Goal: Task Accomplishment & Management: Manage account settings

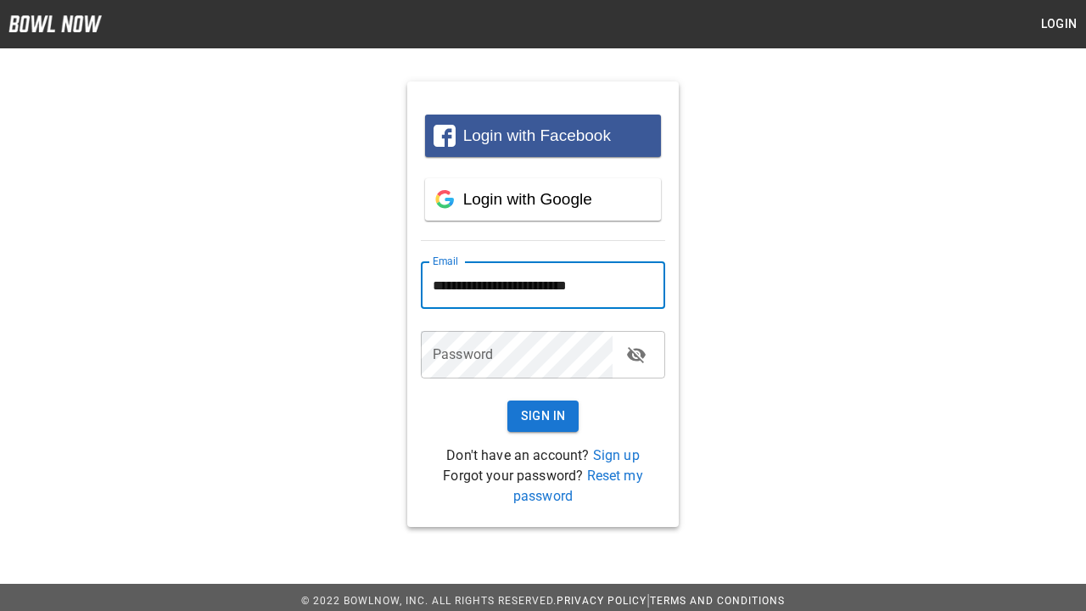
type input "**********"
click at [543, 416] on button "Sign In" at bounding box center [543, 415] width 72 height 31
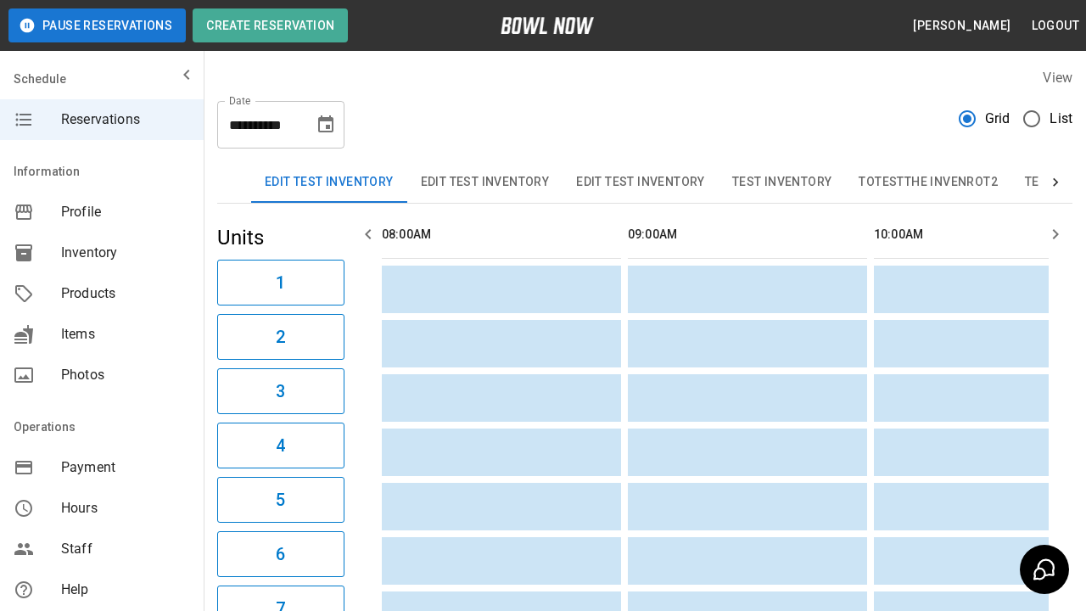
scroll to position [0, 2460]
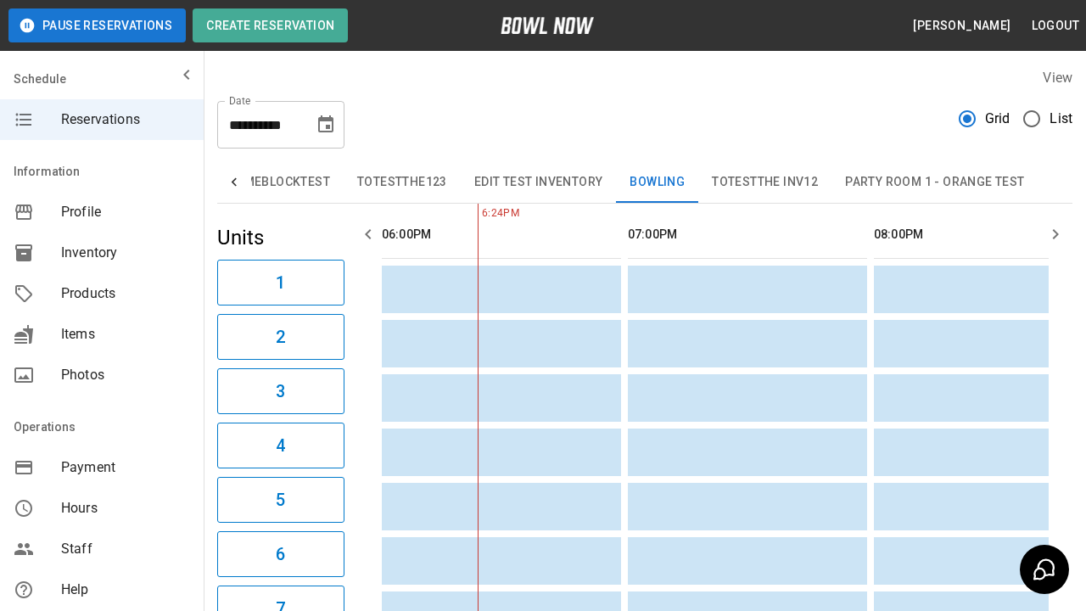
type input "**********"
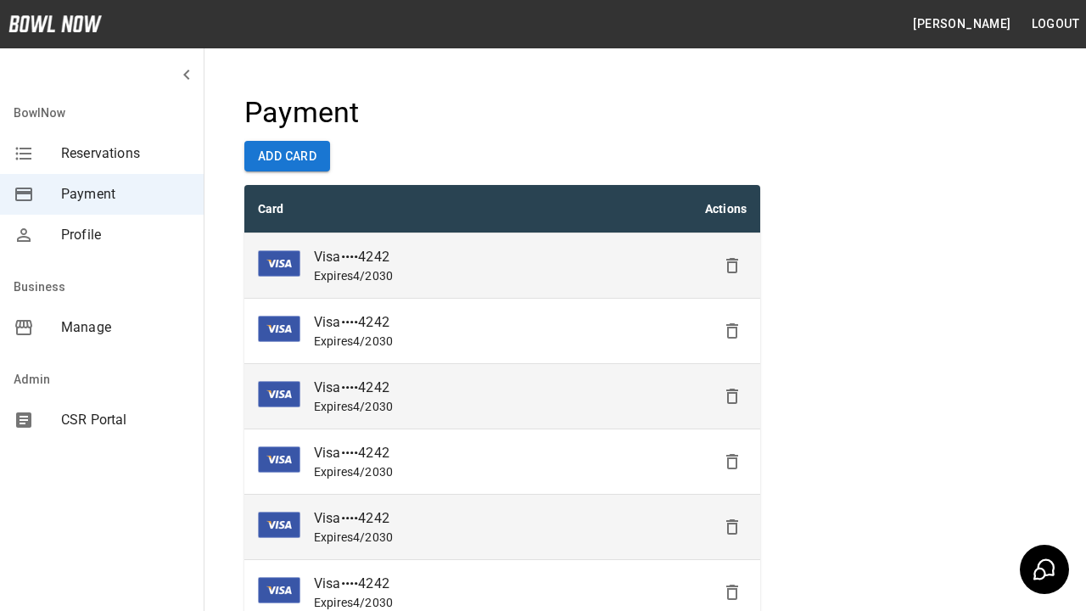
click at [732, 266] on icon "Delete" at bounding box center [732, 265] width 20 height 20
click at [732, 331] on icon "Delete" at bounding box center [732, 331] width 20 height 20
click at [732, 396] on icon "Delete" at bounding box center [732, 396] width 20 height 20
click at [732, 462] on icon "Delete" at bounding box center [732, 461] width 20 height 20
click at [732, 527] on icon "Delete" at bounding box center [732, 527] width 20 height 20
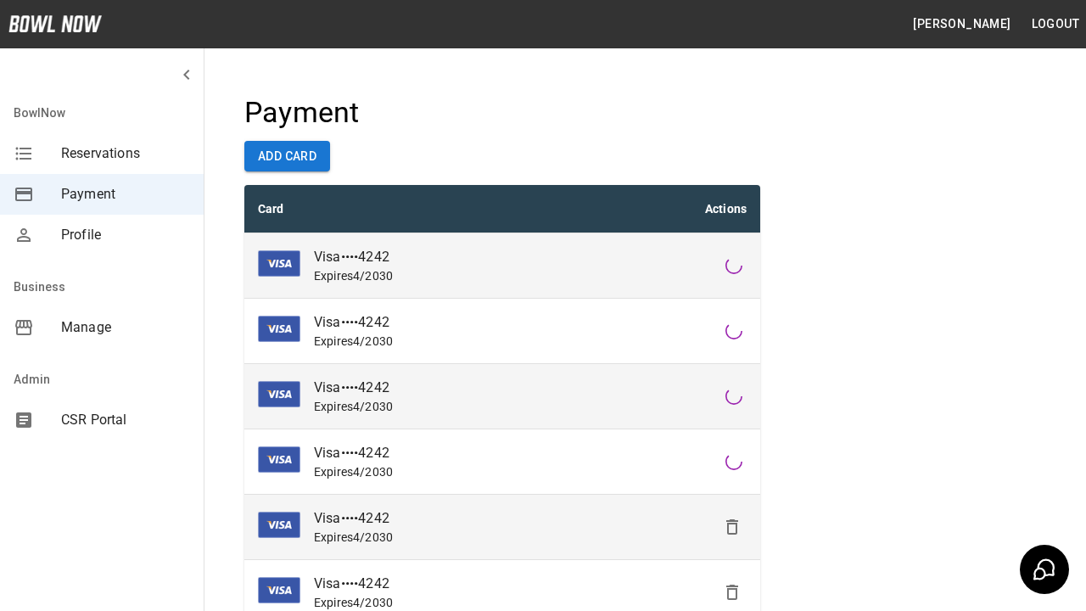
click at [732, 592] on icon "Delete" at bounding box center [732, 592] width 20 height 20
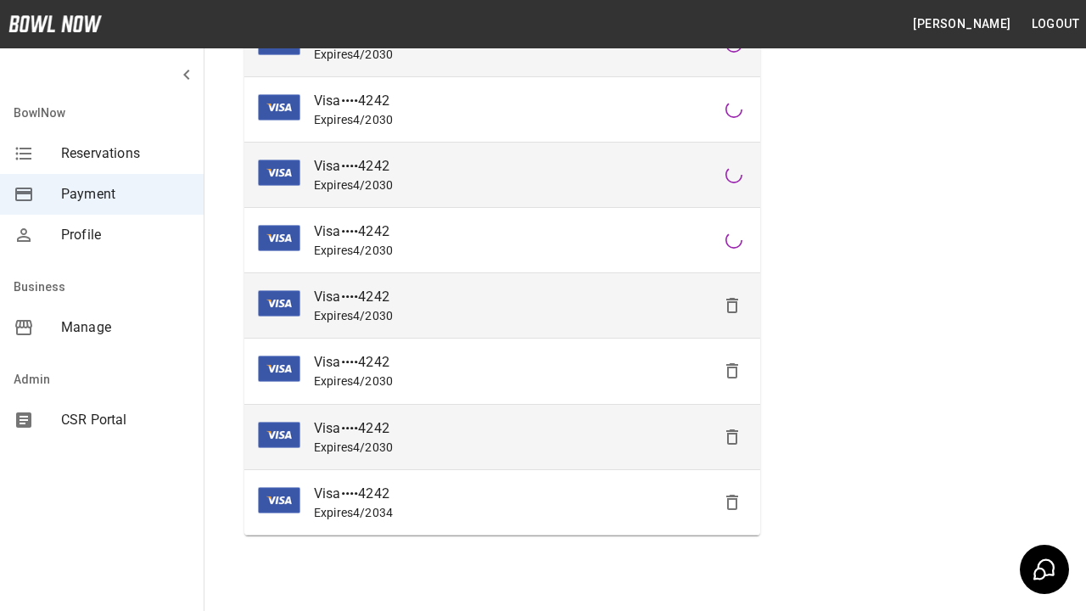
click at [732, 305] on icon "Delete" at bounding box center [732, 305] width 20 height 20
click at [732, 371] on icon "Delete" at bounding box center [732, 371] width 20 height 20
click at [732, 436] on icon "Delete" at bounding box center [732, 437] width 20 height 20
click at [732, 501] on icon "Delete" at bounding box center [732, 502] width 20 height 20
